Goal: Find specific page/section: Find specific page/section

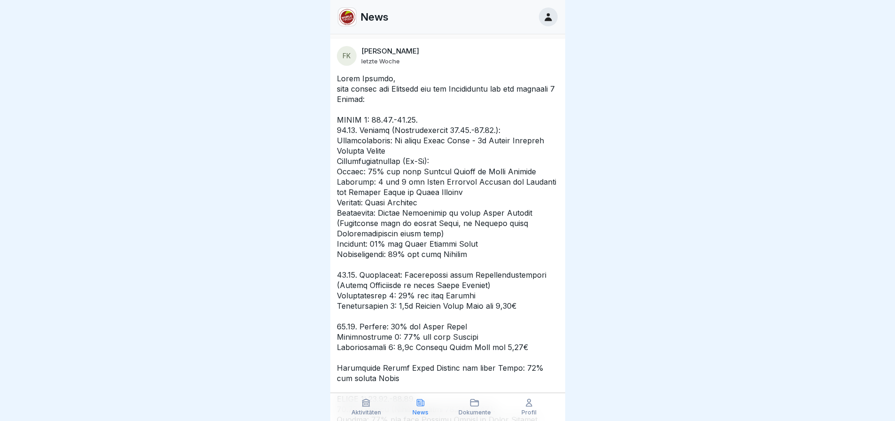
scroll to position [188, 0]
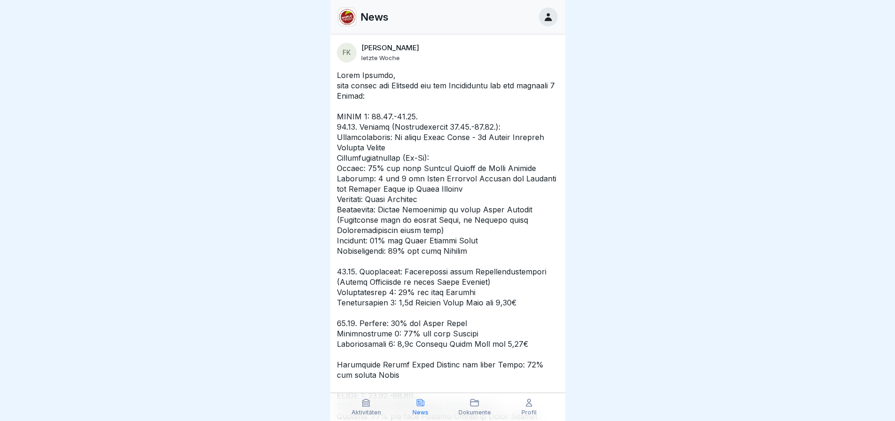
click at [470, 403] on icon at bounding box center [474, 402] width 9 height 9
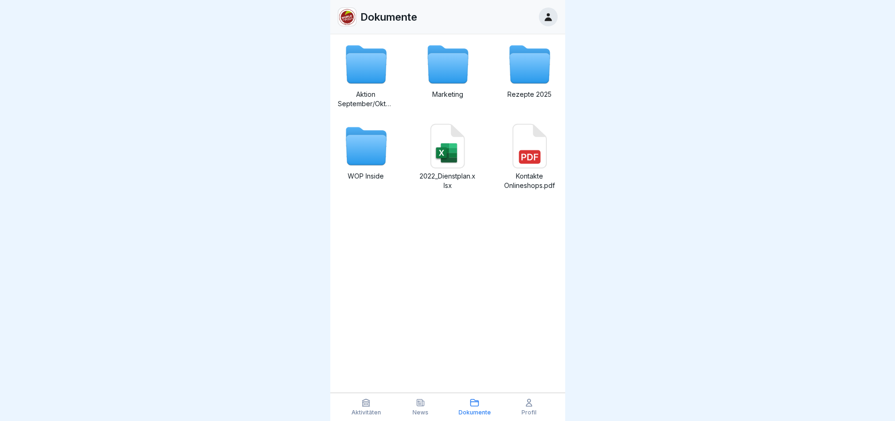
click at [444, 67] on icon at bounding box center [447, 69] width 40 height 30
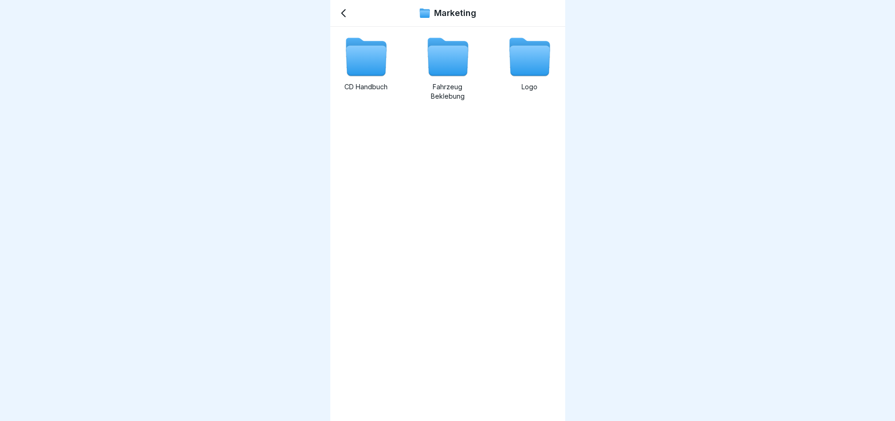
click at [365, 73] on icon at bounding box center [366, 61] width 40 height 30
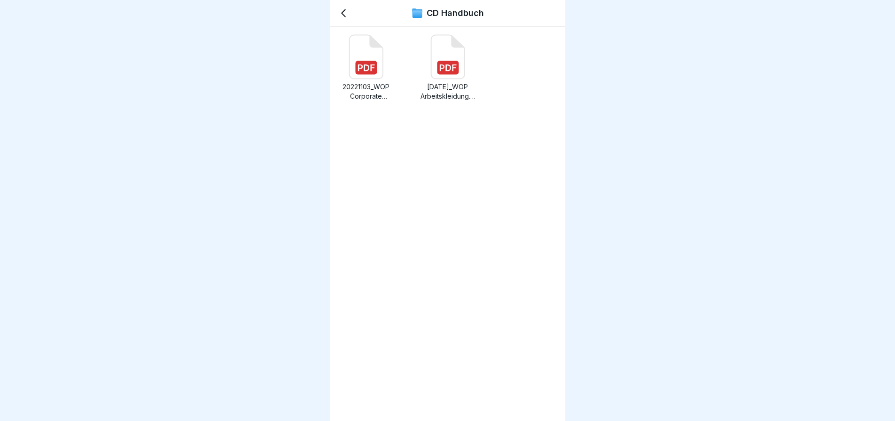
click at [444, 61] on icon at bounding box center [447, 57] width 33 height 44
click at [366, 60] on icon at bounding box center [365, 57] width 33 height 44
